Goal: Navigation & Orientation: Find specific page/section

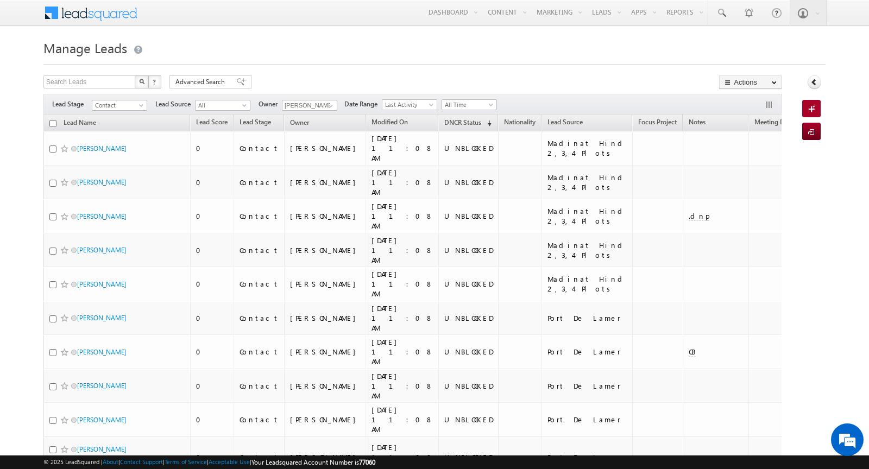
click at [349, 60] on div at bounding box center [434, 61] width 782 height 7
click at [684, 35] on link "Reports Home" at bounding box center [705, 37] width 87 height 23
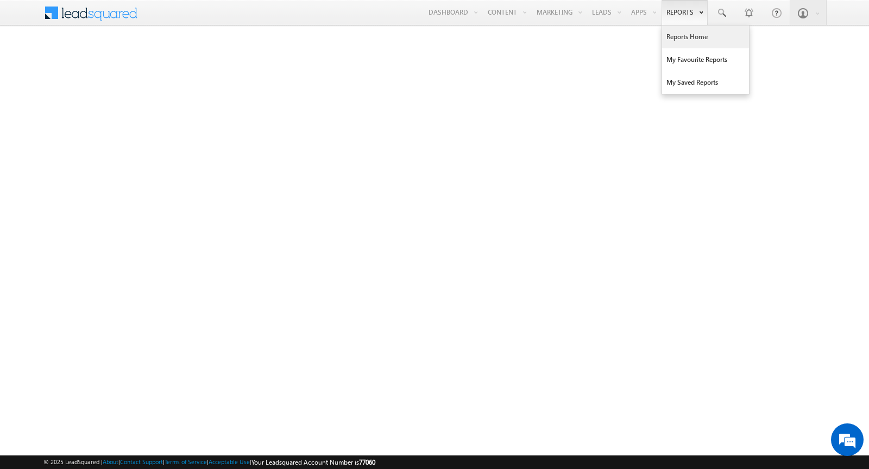
click at [675, 10] on link "Reports" at bounding box center [684, 12] width 46 height 25
click at [682, 40] on link "Reports Home" at bounding box center [705, 37] width 87 height 23
click at [684, 18] on link "Reports" at bounding box center [684, 12] width 46 height 25
click at [687, 43] on link "Reports Home" at bounding box center [705, 37] width 87 height 23
